Goal: Task Accomplishment & Management: Complete application form

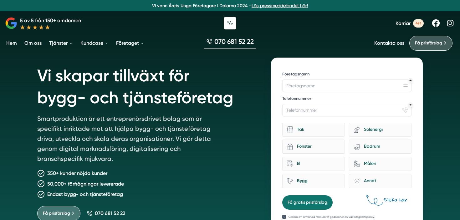
click at [404, 24] on span "Karriär" at bounding box center [403, 23] width 15 height 6
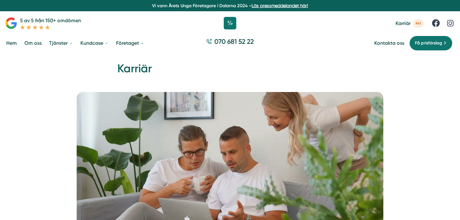
scroll to position [214, 0]
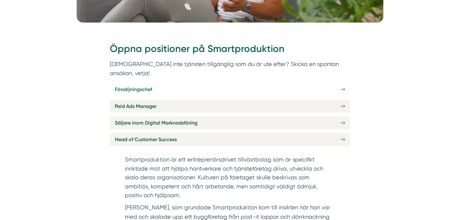
click at [244, 83] on link "Försäljningschef" at bounding box center [230, 89] width 240 height 13
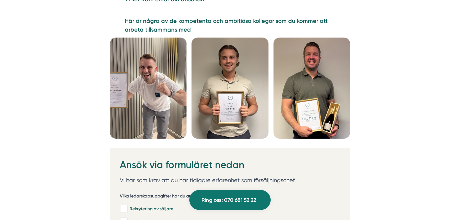
scroll to position [1804, 0]
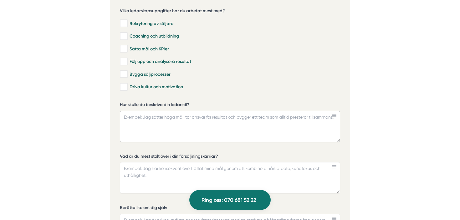
click at [165, 111] on textarea "Hur skulle du beskriva din ledarstil?" at bounding box center [230, 126] width 220 height 31
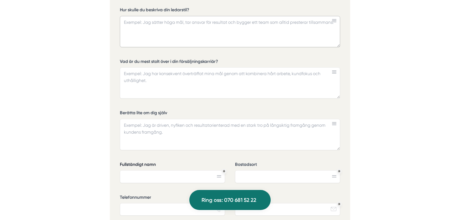
scroll to position [2055, 0]
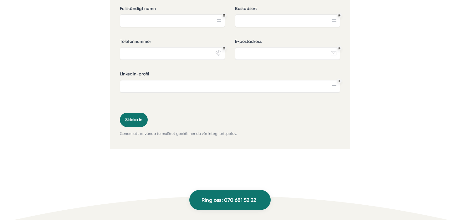
click at [215, 132] on p "Genom att använda formuläret godkänner du vår integritetspolicy." at bounding box center [230, 134] width 220 height 6
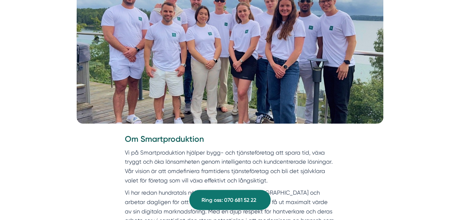
scroll to position [0, 0]
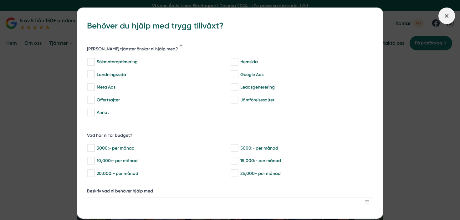
click at [450, 13] on icon at bounding box center [446, 16] width 7 height 7
